Goal: Task Accomplishment & Management: Use online tool/utility

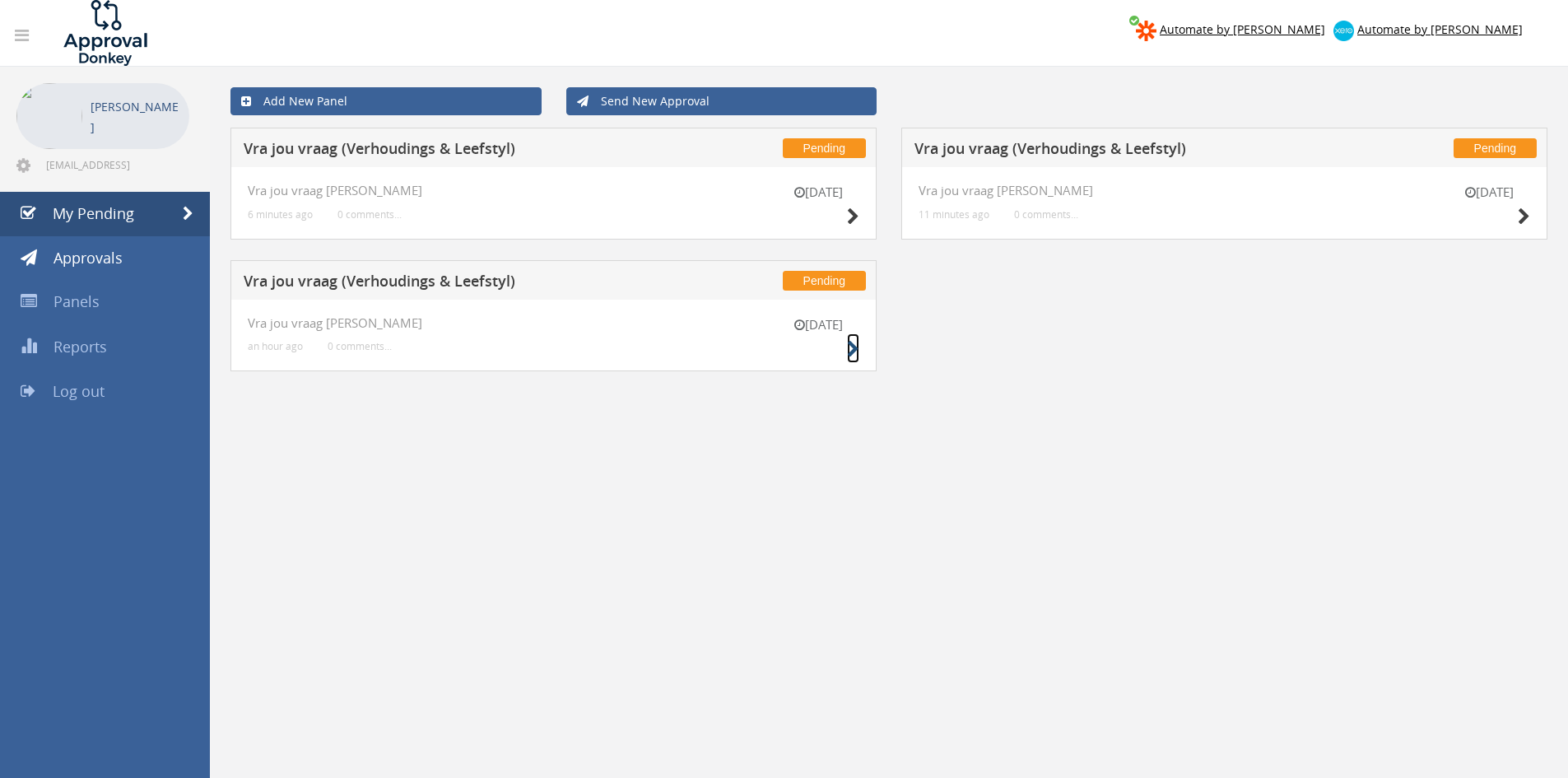
click at [857, 345] on icon at bounding box center [853, 349] width 12 height 17
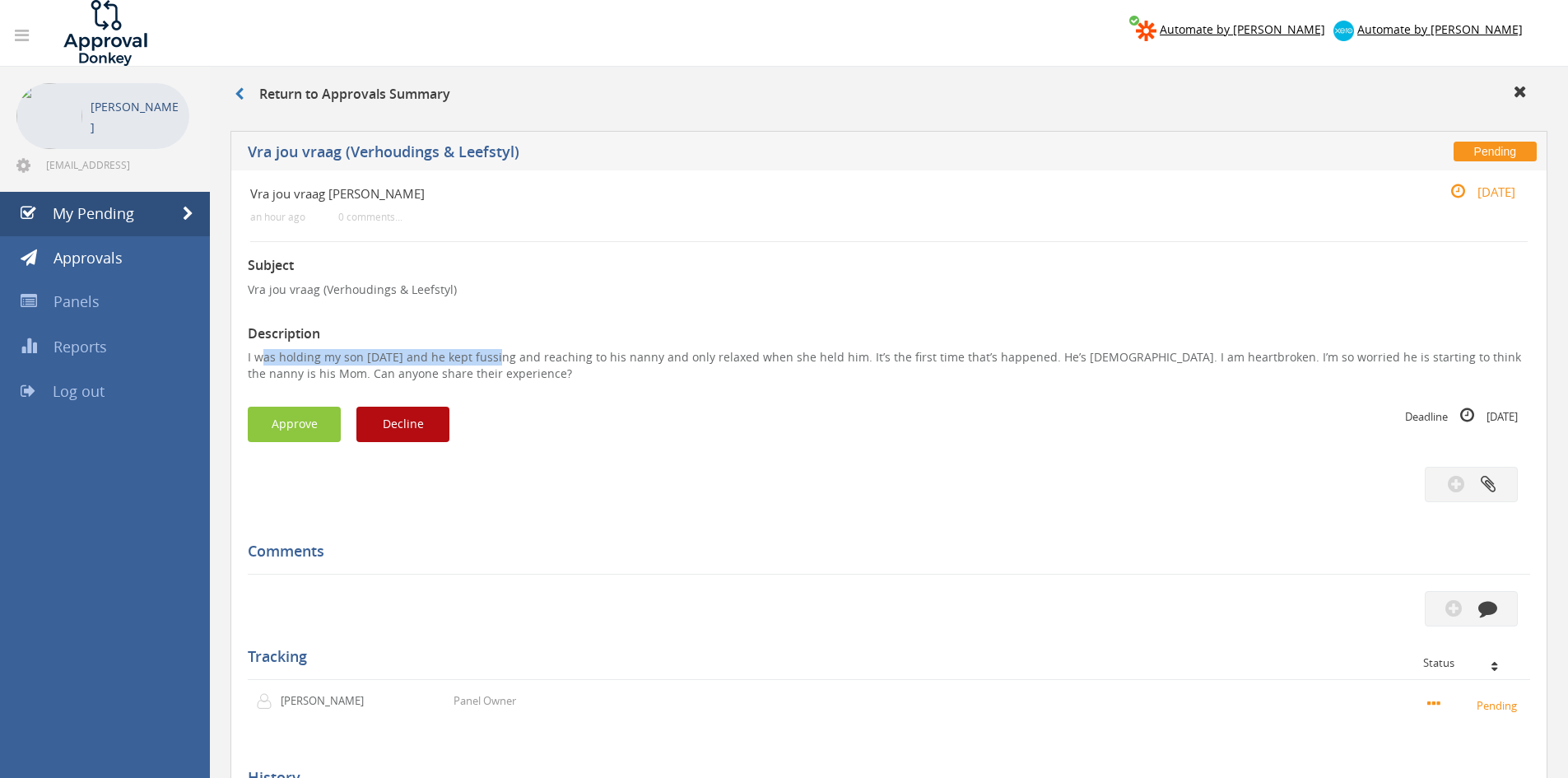
drag, startPoint x: 498, startPoint y: 364, endPoint x: 260, endPoint y: 362, distance: 238.0
click at [260, 362] on p "I was holding my son [DATE] and he kept fussing and reaching to his nanny and o…" at bounding box center [889, 365] width 1283 height 33
click at [470, 376] on p "I was holding my son [DATE] and he kept fussing and reaching to his nanny and o…" at bounding box center [889, 365] width 1283 height 33
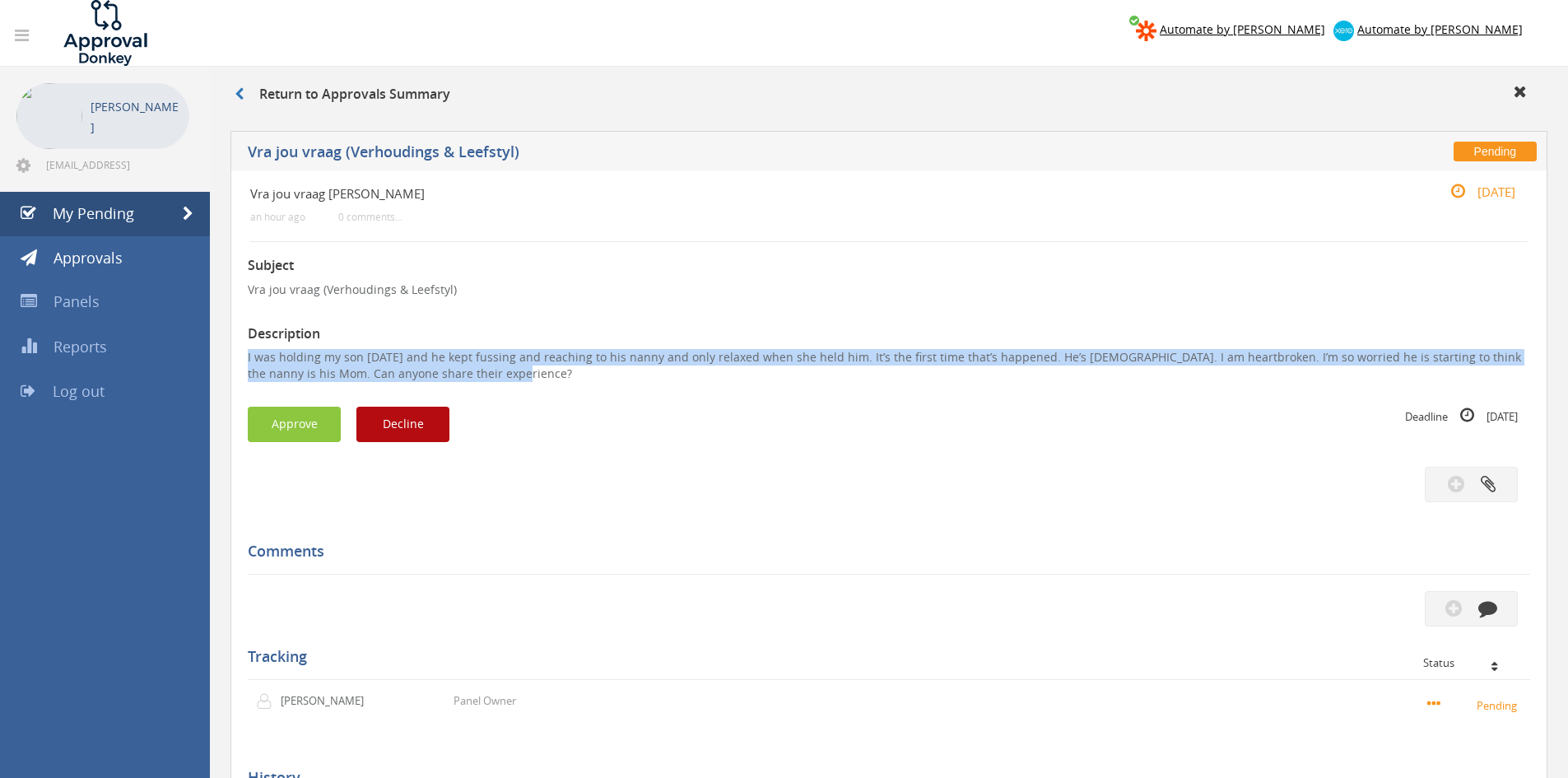
drag, startPoint x: 484, startPoint y: 374, endPoint x: 232, endPoint y: 344, distance: 253.8
click at [232, 344] on div "Vra jou vraag [PERSON_NAME] an hour ago 0 comments... [DATE] Subject Vra jou vr…" at bounding box center [889, 538] width 1317 height 734
copy p "I was holding my son [DATE] and he kept fussing and reaching to his nanny and o…"
click at [412, 424] on button "Decline" at bounding box center [403, 423] width 93 height 35
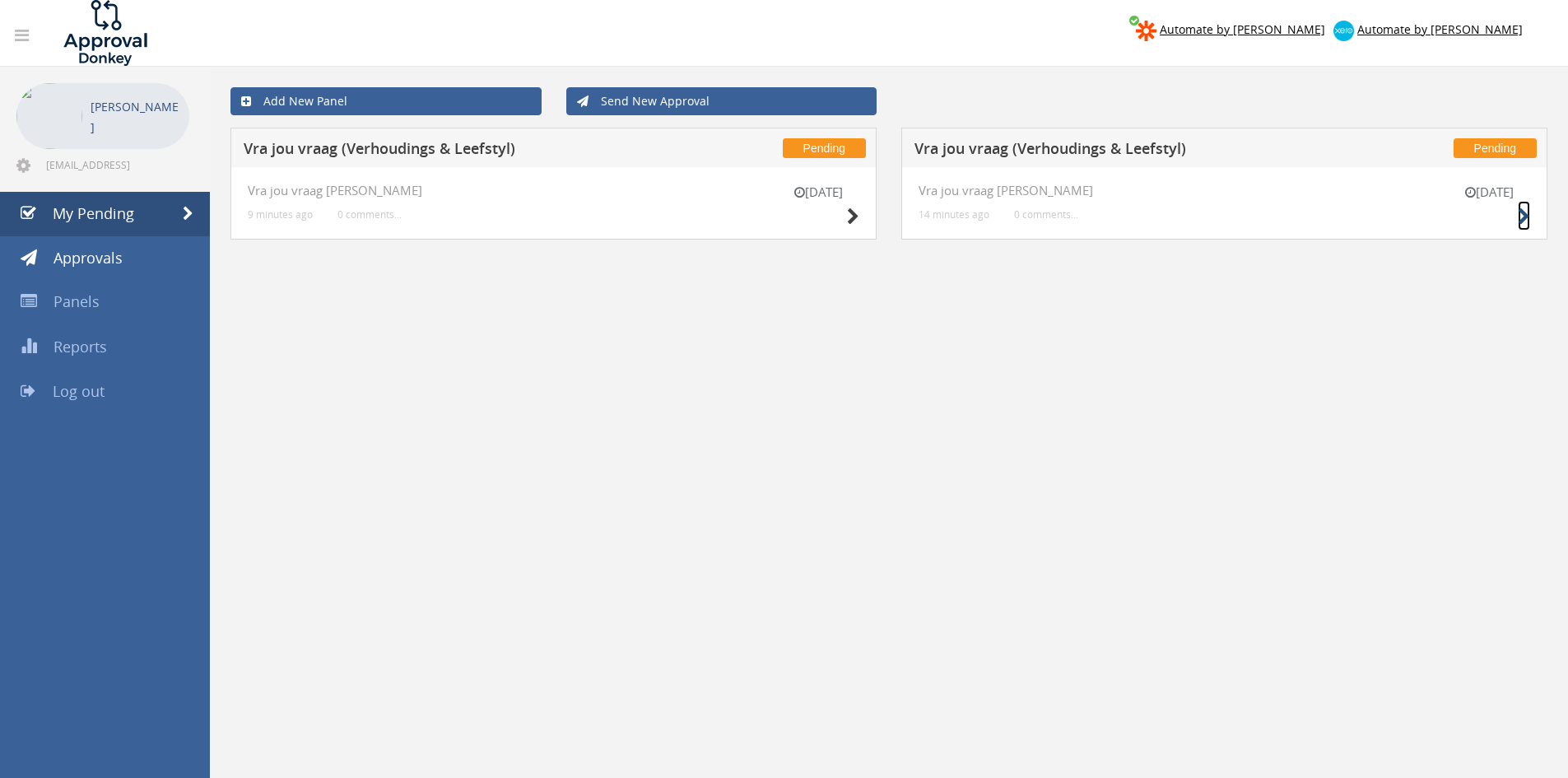
click at [1524, 214] on icon at bounding box center [1524, 216] width 12 height 17
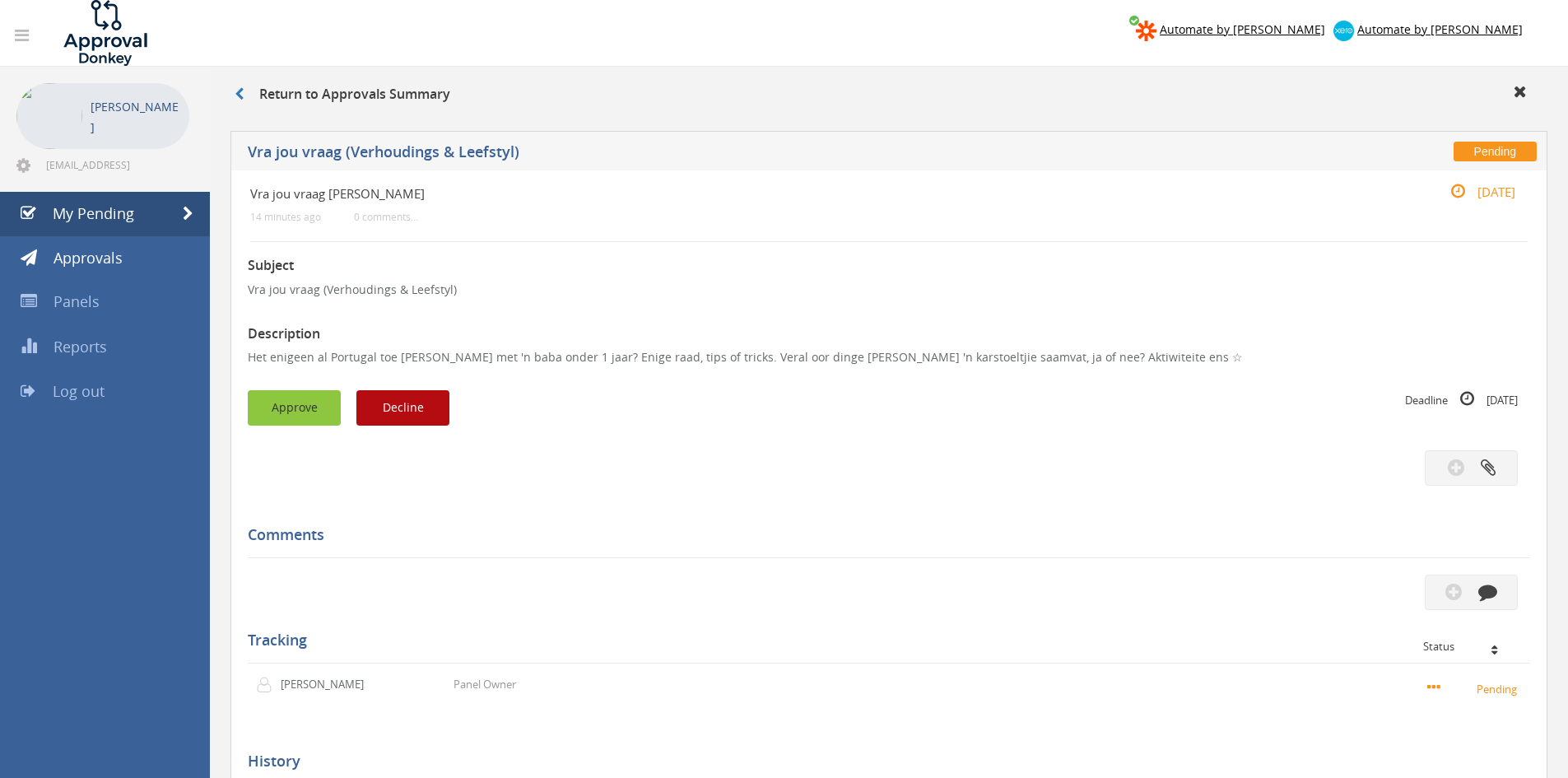
click at [256, 399] on button "Approve" at bounding box center [295, 407] width 93 height 35
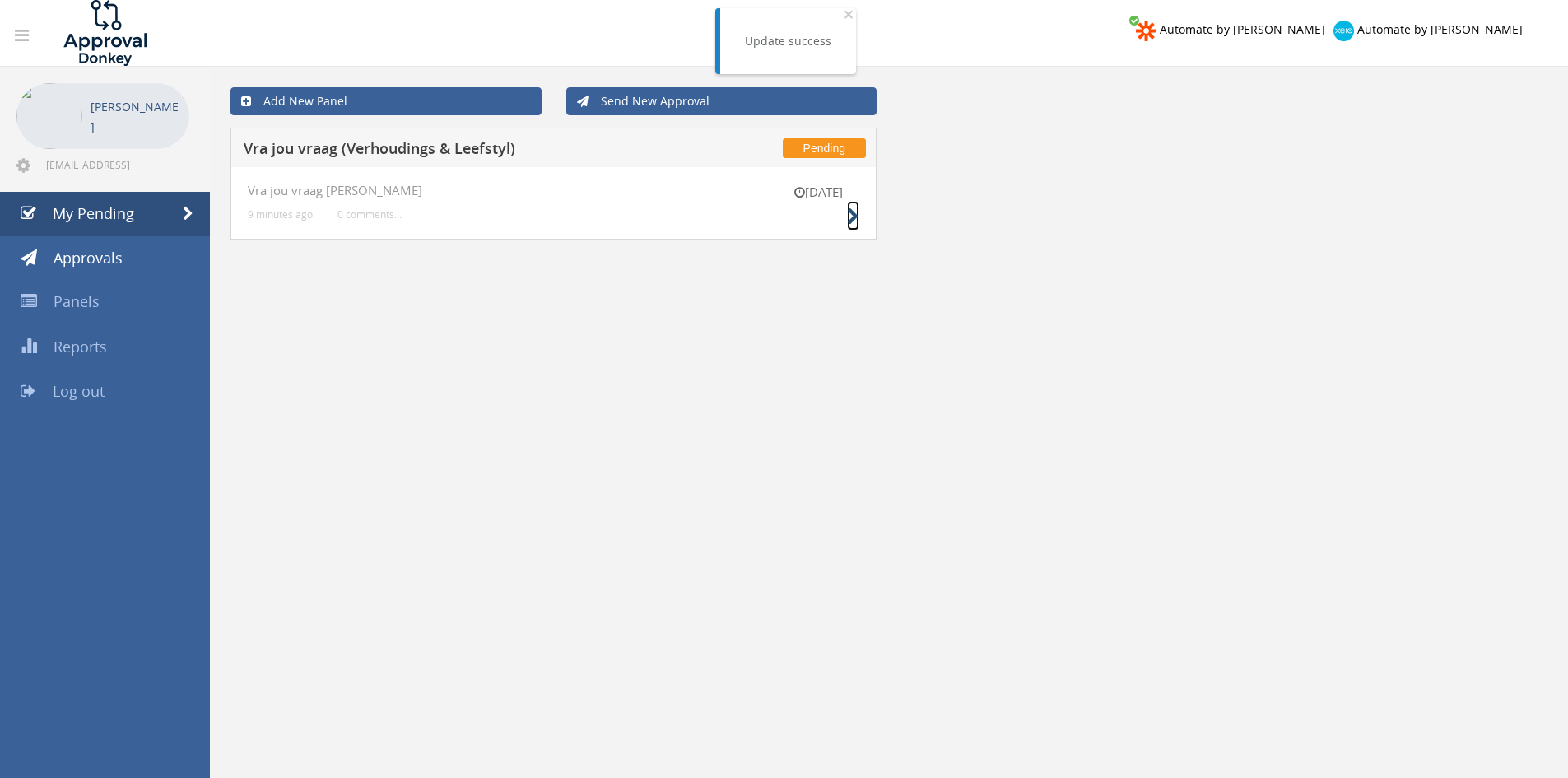
click at [855, 223] on icon at bounding box center [853, 216] width 12 height 17
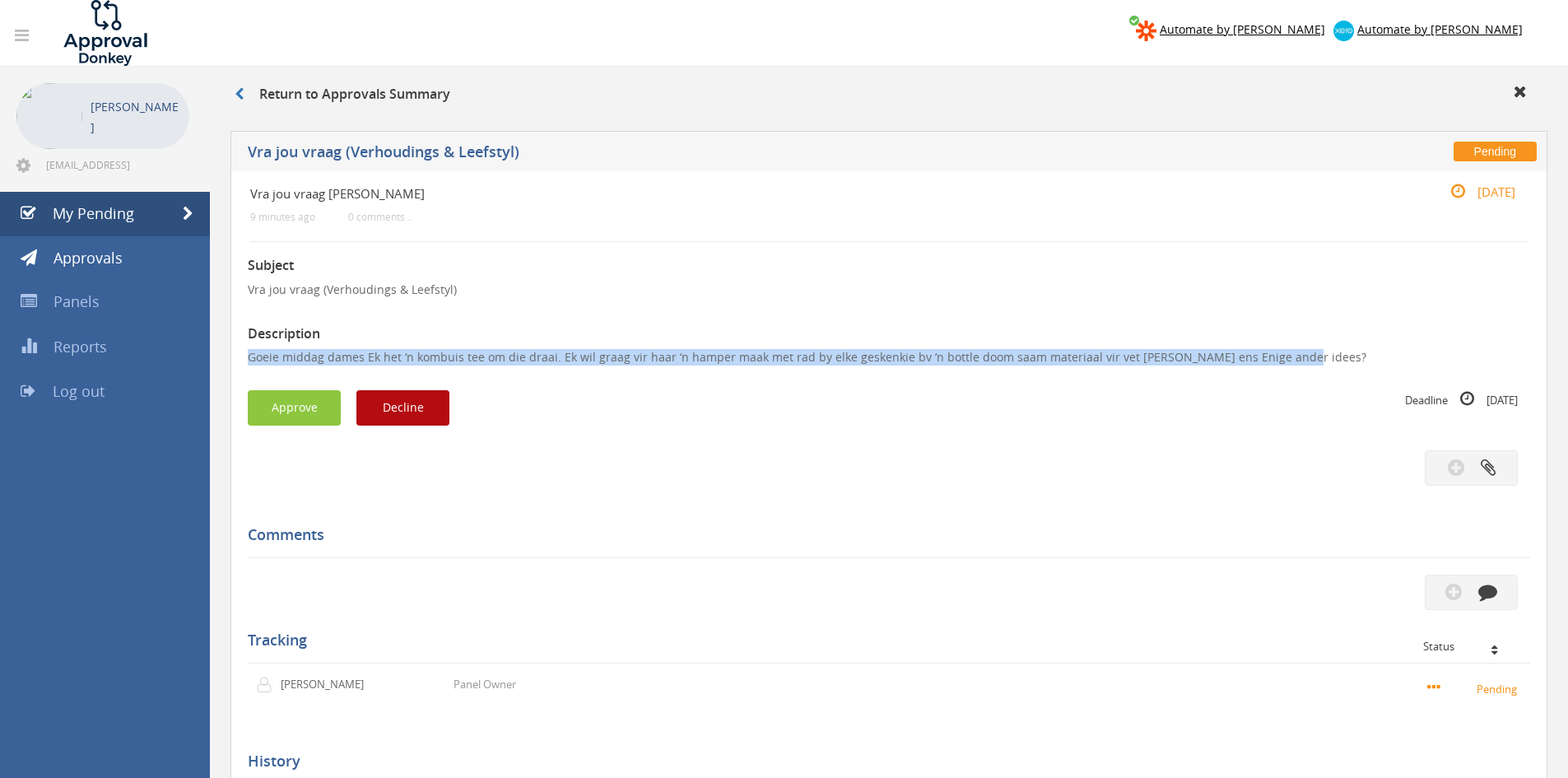
drag, startPoint x: 1282, startPoint y: 358, endPoint x: 226, endPoint y: 358, distance: 1056.0
click at [226, 358] on div "Pending Vra jou vraag (Verhoudings & Leefstyl) Vra jou vraag V-L 9 minutes ago …" at bounding box center [889, 532] width 1333 height 819
copy p "Goeie middag dames Ek het ‘n kombuis tee om die draai. Ek wil graag vir haar ‘n…"
click at [382, 414] on button "Decline" at bounding box center [403, 407] width 93 height 35
